Goal: Contribute content: Add original content to the website for others to see

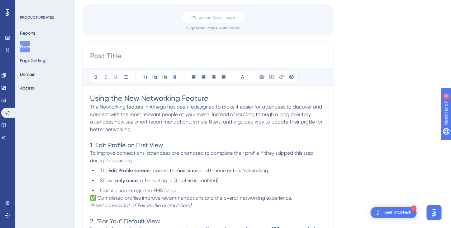
scroll to position [62, 0]
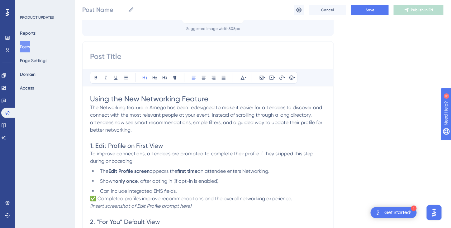
click at [212, 98] on h1 "Using the New Networking Feature" at bounding box center [208, 99] width 236 height 10
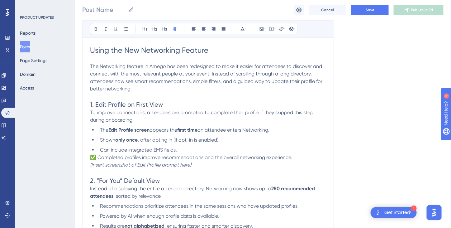
scroll to position [124, 0]
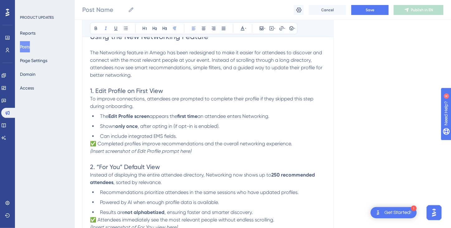
click at [205, 150] on p "(Insert screenshot of Edit Profile prompt here)" at bounding box center [208, 150] width 236 height 7
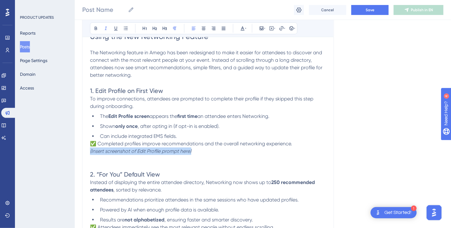
drag, startPoint x: 197, startPoint y: 151, endPoint x: 89, endPoint y: 152, distance: 108.3
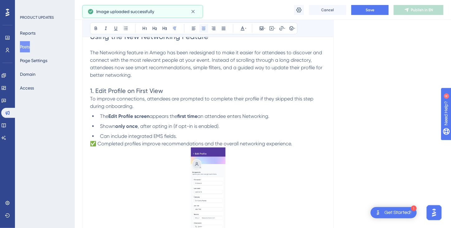
scroll to position [208, 0]
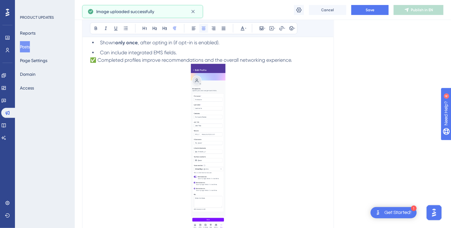
click at [202, 30] on icon at bounding box center [203, 28] width 5 height 5
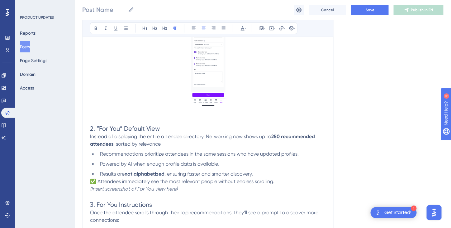
scroll to position [364, 0]
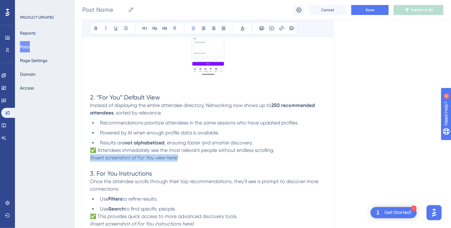
drag, startPoint x: 185, startPoint y: 156, endPoint x: 82, endPoint y: 157, distance: 103.0
click at [82, 157] on div "Bold Italic Underline Bullet Point Heading 1 Heading 2 Heading 3 Normal Align L…" at bounding box center [207, 77] width 251 height 675
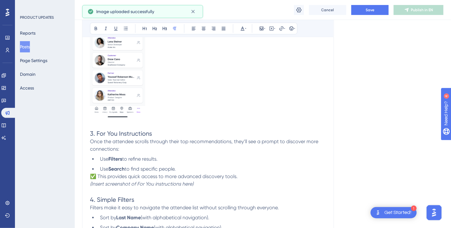
scroll to position [550, 0]
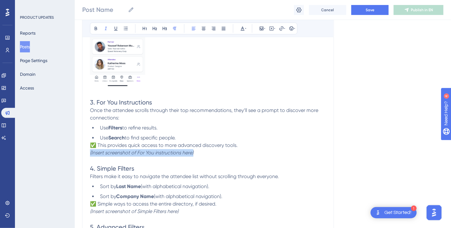
drag, startPoint x: 205, startPoint y: 151, endPoint x: 88, endPoint y: 150, distance: 117.7
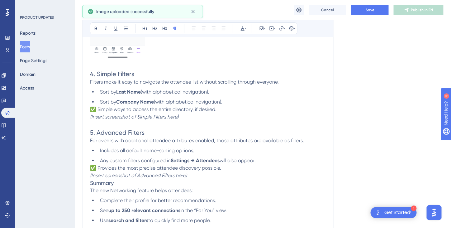
scroll to position [768, 0]
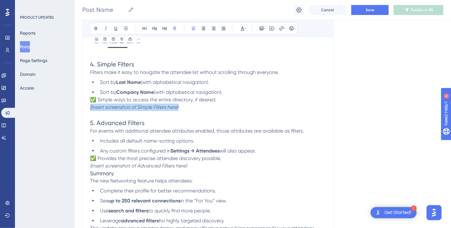
drag, startPoint x: 189, startPoint y: 108, endPoint x: 89, endPoint y: 110, distance: 100.5
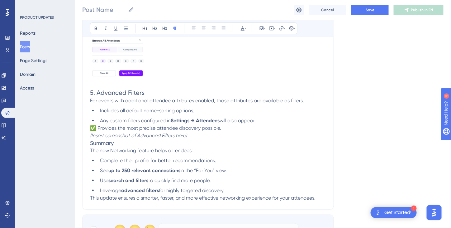
scroll to position [924, 0]
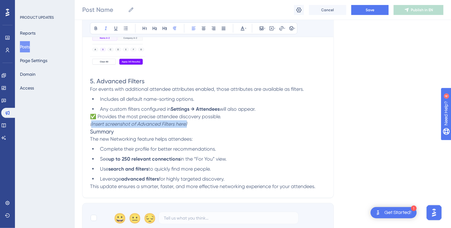
drag, startPoint x: 195, startPoint y: 122, endPoint x: 90, endPoint y: 124, distance: 104.6
click at [90, 124] on p "(Insert screenshot of Advanced Filters here)" at bounding box center [208, 123] width 236 height 7
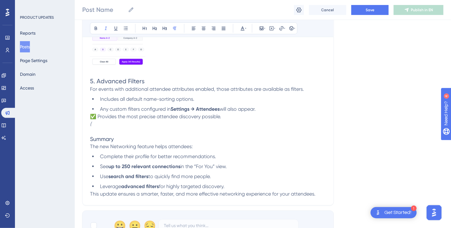
click at [93, 122] on p "(" at bounding box center [208, 123] width 236 height 7
click at [95, 122] on p "(" at bounding box center [208, 123] width 236 height 7
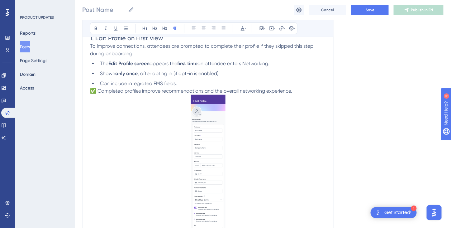
scroll to position [146, 3]
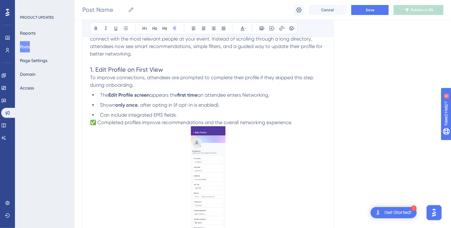
click at [209, 151] on img at bounding box center [208, 210] width 35 height 168
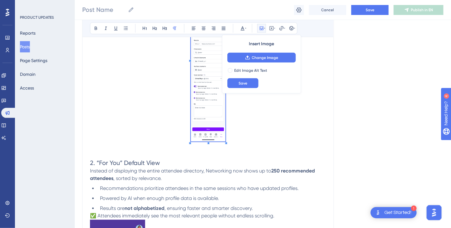
scroll to position [301, 3]
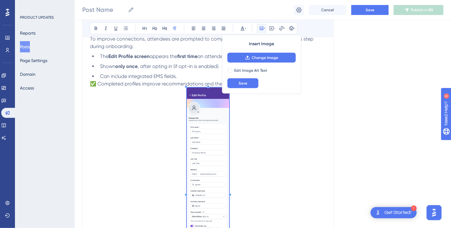
scroll to position [177, 3]
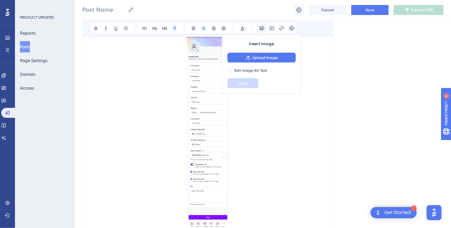
click at [247, 153] on p at bounding box center [208, 130] width 236 height 208
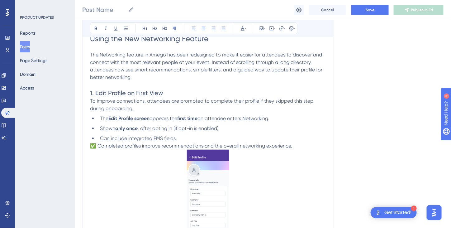
scroll to position [121, 3]
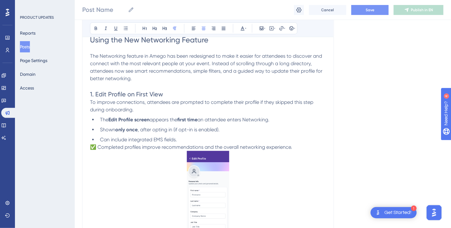
click at [364, 7] on button "Save" at bounding box center [369, 10] width 37 height 10
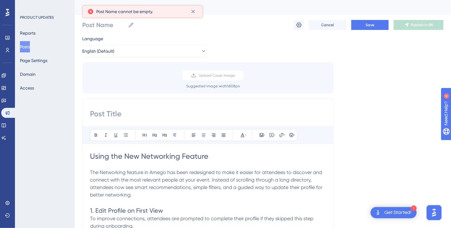
scroll to position [0, 3]
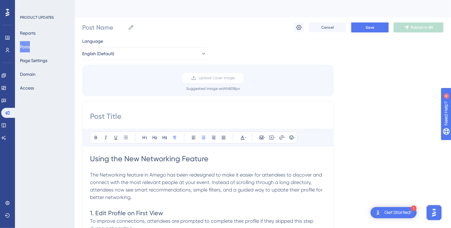
click at [105, 116] on input at bounding box center [208, 116] width 236 height 10
type input "Attendee Networking"
click at [179, 161] on span "Using the New Networking Feature" at bounding box center [149, 158] width 118 height 9
click at [100, 26] on input "Post Name" at bounding box center [103, 27] width 43 height 9
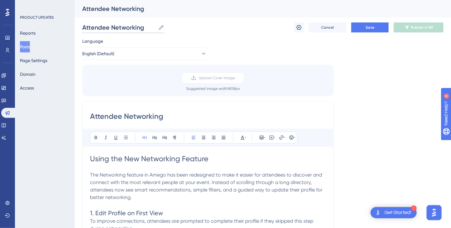
type input "Attendee Networking"
click at [171, 189] on span "The Networking feature in Amego has been redesigned to make it easier for atten…" at bounding box center [206, 185] width 233 height 28
click at [371, 26] on button "Save" at bounding box center [369, 27] width 37 height 10
